Goal: Check status: Check status

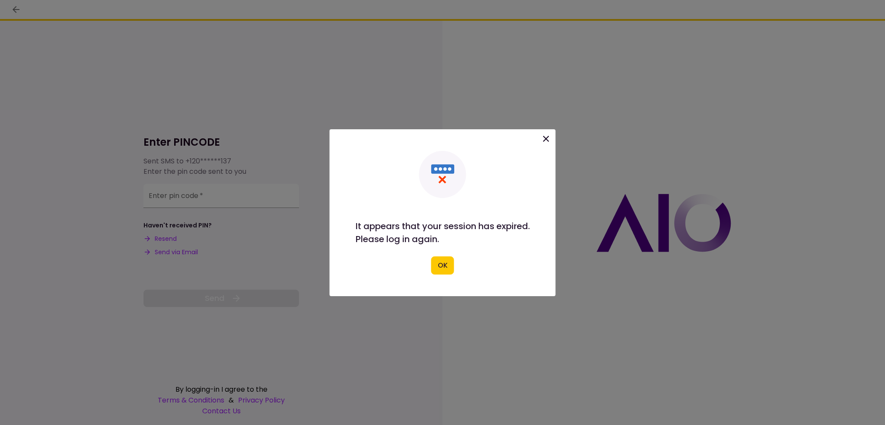
click at [451, 265] on button "OK" at bounding box center [442, 265] width 23 height 18
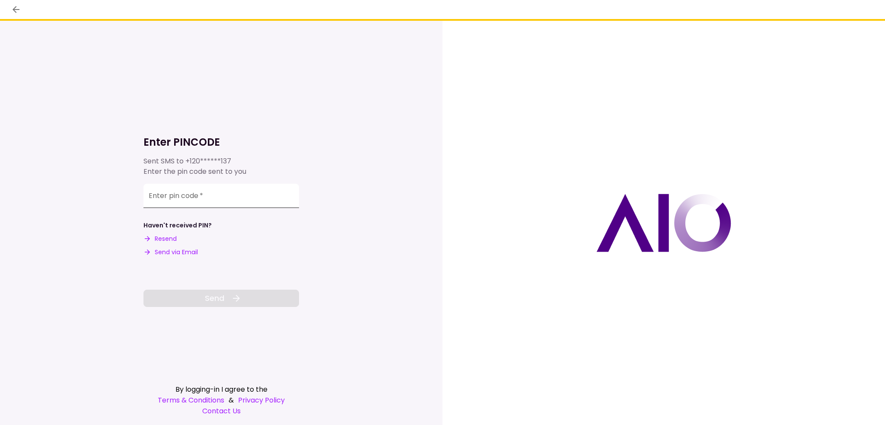
click at [162, 197] on div "Enter pin code   *" at bounding box center [221, 196] width 156 height 24
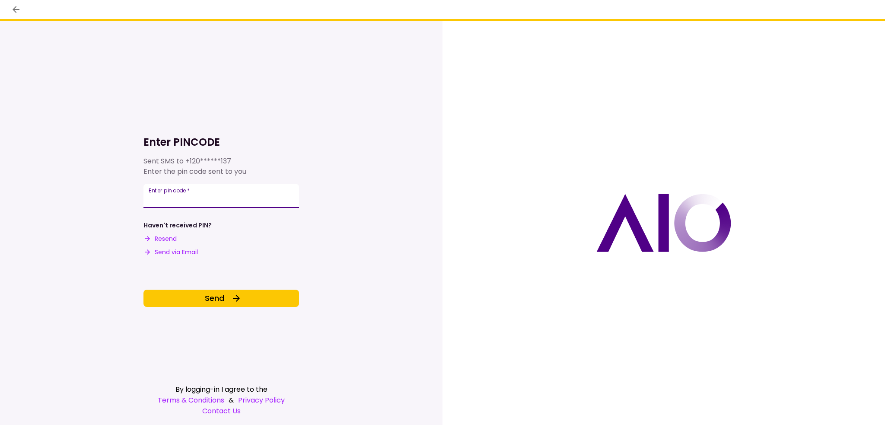
type input "******"
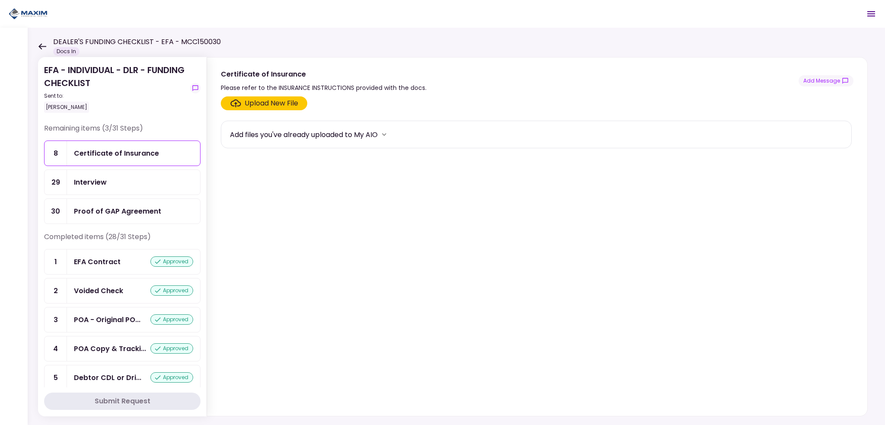
click at [41, 42] on div "DEALER'S FUNDING CHECKLIST - EFA - MCC150030 Docs In" at bounding box center [129, 46] width 183 height 19
click at [39, 45] on icon at bounding box center [42, 46] width 8 height 6
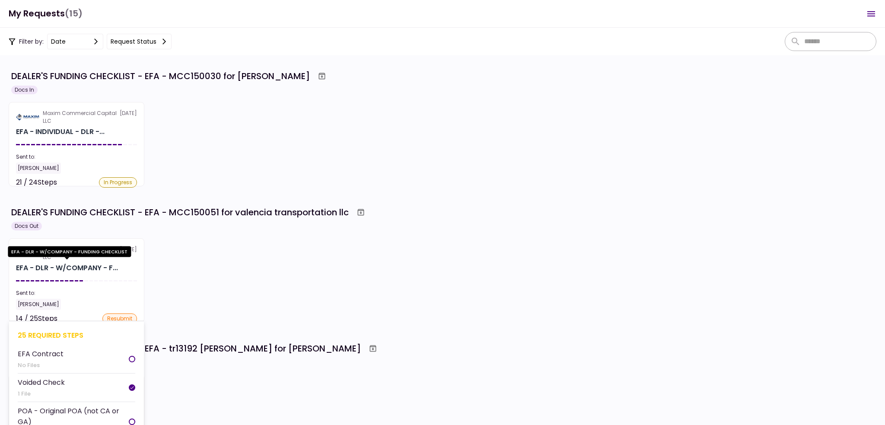
click at [73, 264] on div "EFA - DLR - W/COMPANY - F..." at bounding box center [67, 268] width 102 height 10
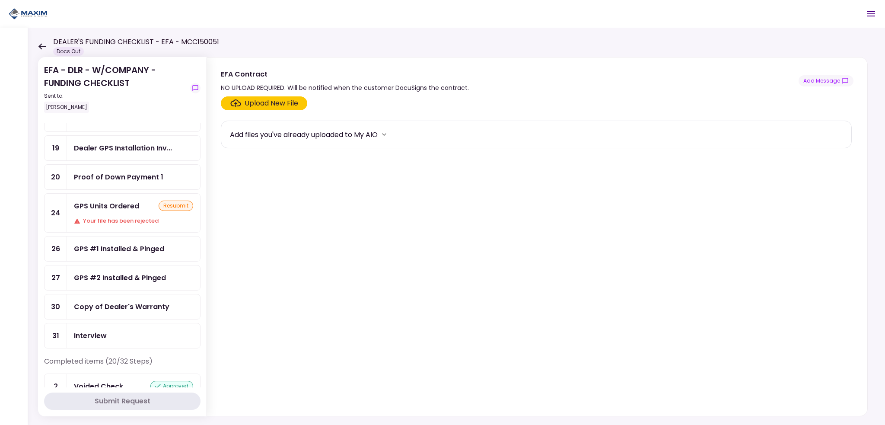
scroll to position [130, 0]
